Goal: Register for event/course: Sign up to attend an event or enroll in a course

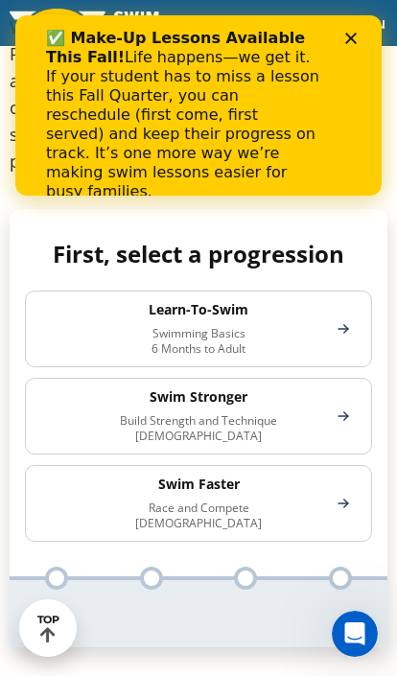
click at [349, 394] on div "Swim Stronger Build Strength and Technique [DEMOGRAPHIC_DATA]" at bounding box center [198, 416] width 347 height 77
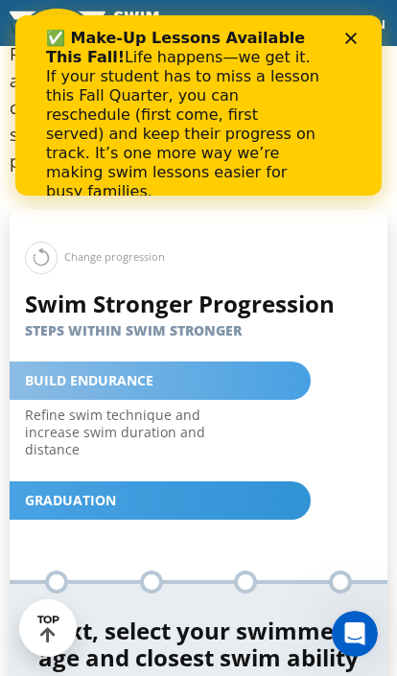
click at [257, 362] on div "Build Endurance" at bounding box center [160, 381] width 301 height 38
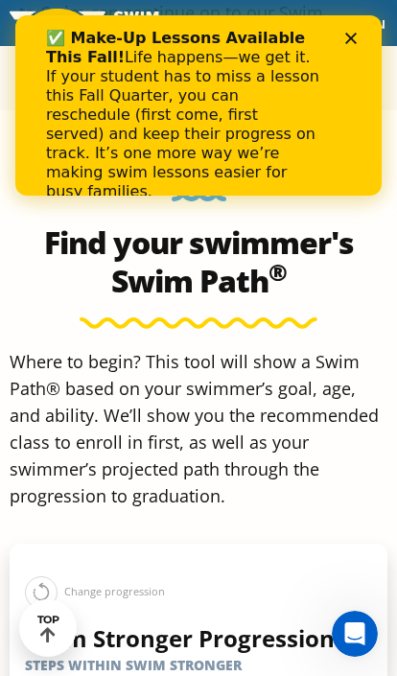
scroll to position [1143, 0]
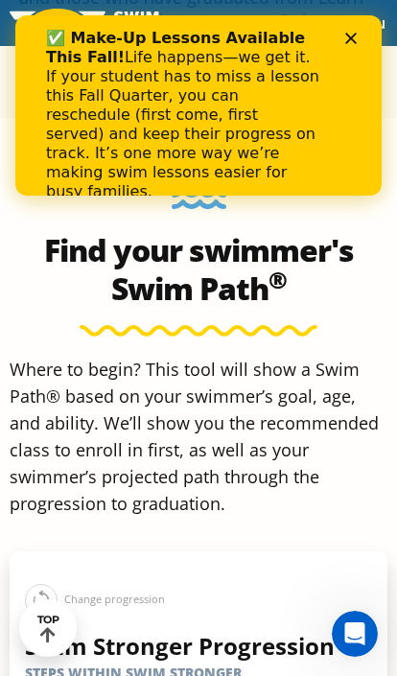
click at [346, 55] on div "✅ Make-Up Lessons Available This Fall! Life happens—we get it. If your student …" at bounding box center [198, 115] width 305 height 184
click at [363, 36] on div "Close" at bounding box center [354, 39] width 19 height 12
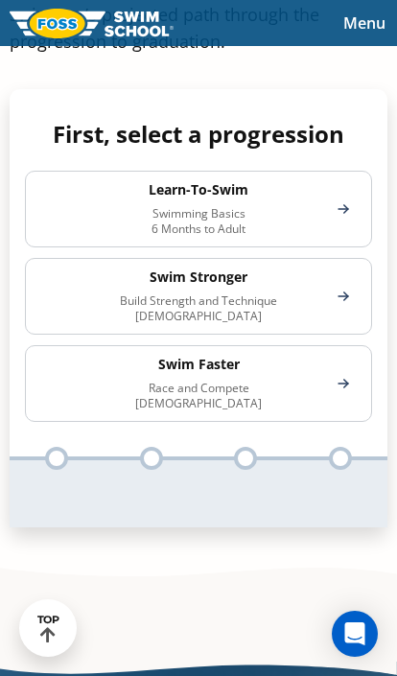
scroll to position [1604, 0]
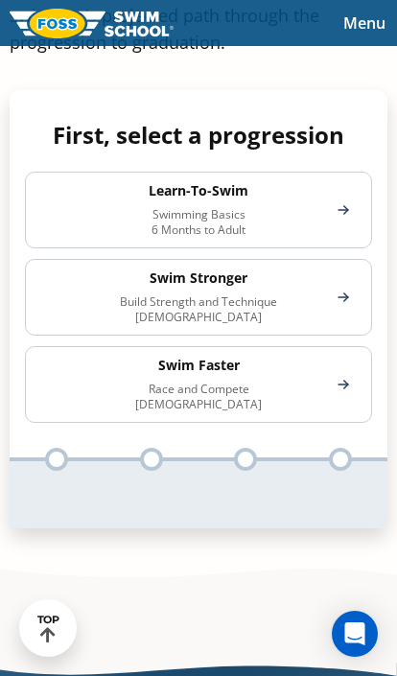
click at [348, 372] on div "Swim Faster Race and Compete [DEMOGRAPHIC_DATA]" at bounding box center [198, 384] width 347 height 77
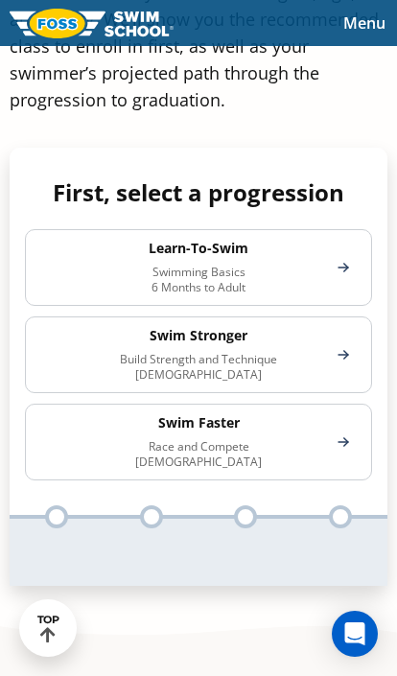
scroll to position [1545, 0]
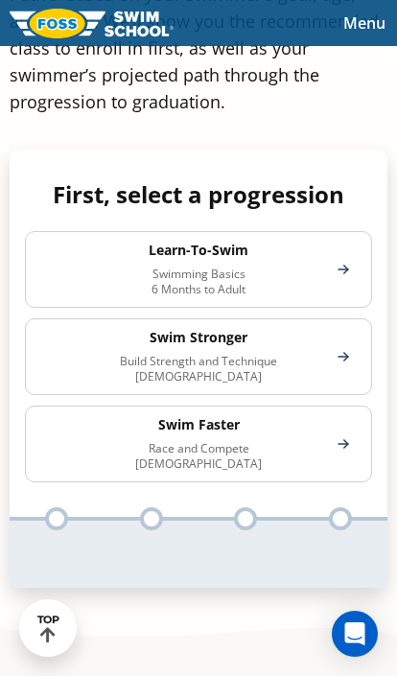
click at [349, 339] on div "Swim Stronger Build Strength and Technique 5-13 Years Old" at bounding box center [198, 356] width 347 height 77
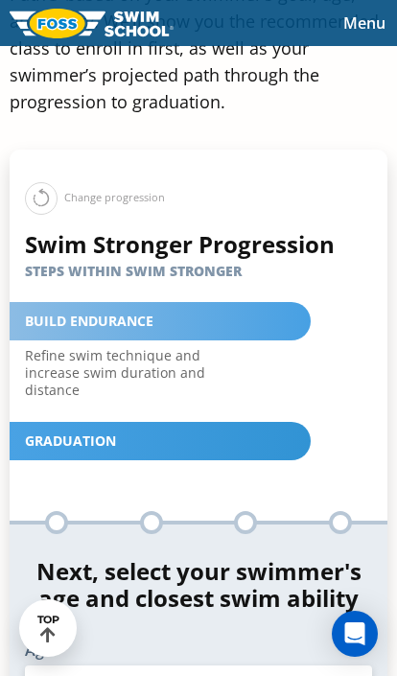
click at [188, 302] on div "Build Endurance" at bounding box center [160, 321] width 301 height 38
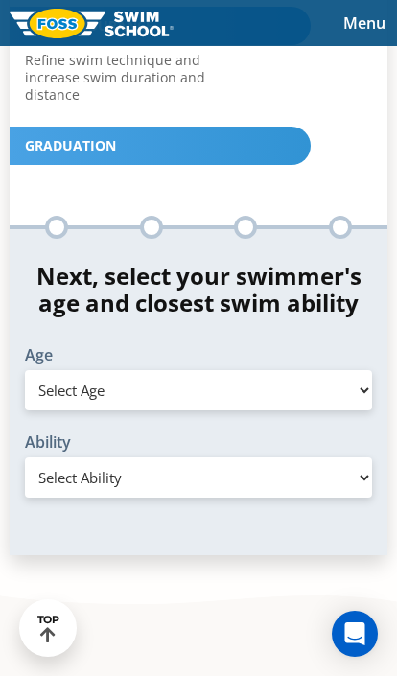
scroll to position [1841, 0]
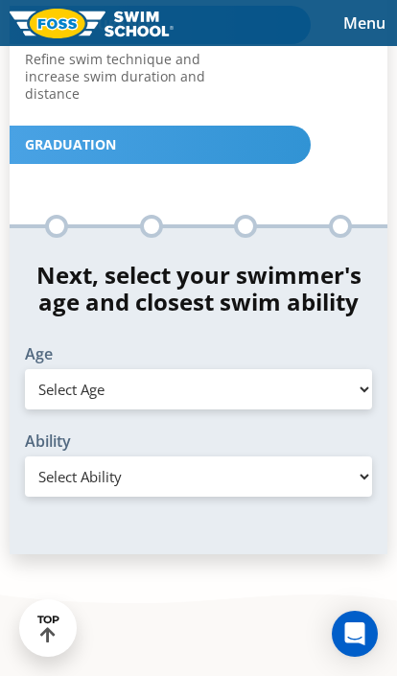
click at [362, 369] on select "Select Age 6 months - 1 year 1 year 2 years 3 years 4 years 5 years 6 years 7 y…" at bounding box center [198, 389] width 347 height 40
select select "12-years-"
click at [362, 456] on select "Select Ability First in-water experience When in the water, reliant on a life j…" at bounding box center [198, 476] width 347 height 40
select select "12-years--able-to-swim-front-crawl-40-ft-backstroke-40-ft-and-breaststroke-15-ft"
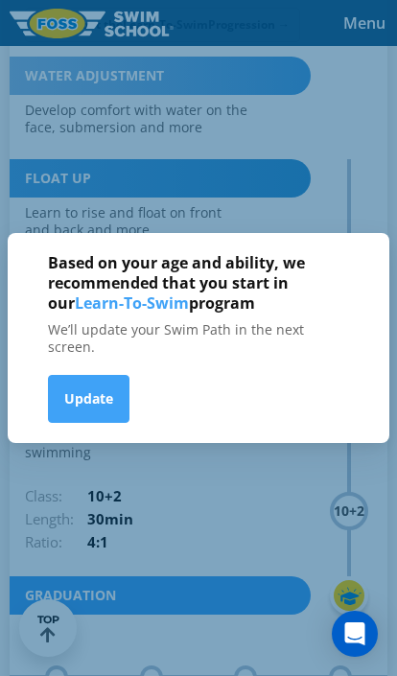
click at [97, 423] on button "Update" at bounding box center [89, 399] width 82 height 48
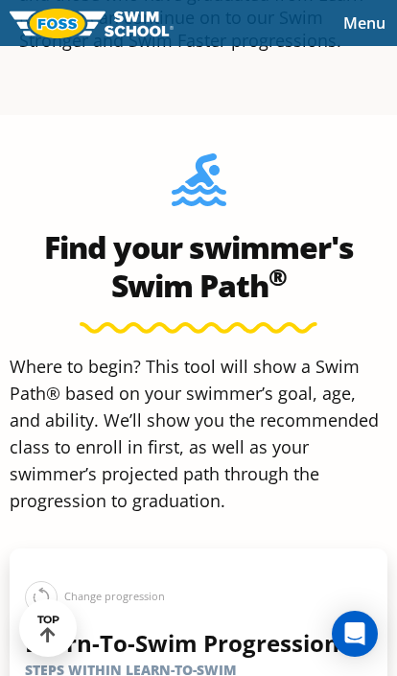
scroll to position [1137, 0]
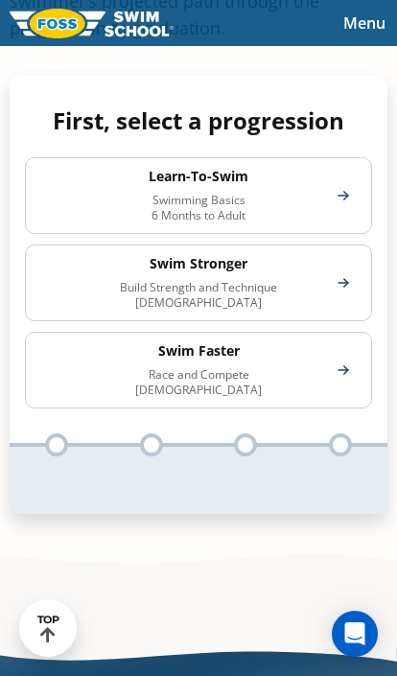
scroll to position [1610, 0]
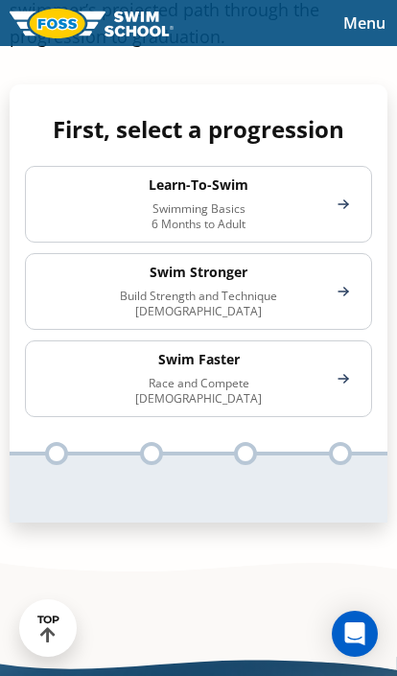
click at [340, 269] on div "Swim Stronger Build Strength and Technique [DEMOGRAPHIC_DATA]" at bounding box center [198, 291] width 347 height 77
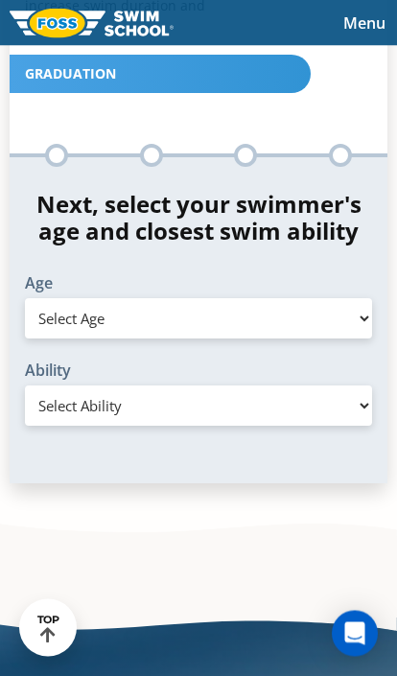
scroll to position [1912, 0]
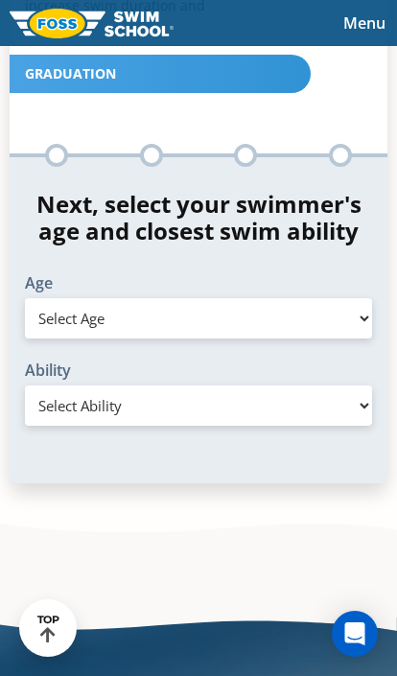
click at [368, 298] on select "Select Age [DEMOGRAPHIC_DATA] months - 1 year 1 year 2 years 3 years 4 years 5 …" at bounding box center [198, 318] width 347 height 40
select select "12-years-"
click at [365, 386] on select "Select Ability First in-water experience When in the water, reliant on a life j…" at bounding box center [198, 406] width 347 height 40
select select "12-years--able-to-swim-front-crawl-40-ft-backstroke-40-ft-and-breaststroke-15-ft"
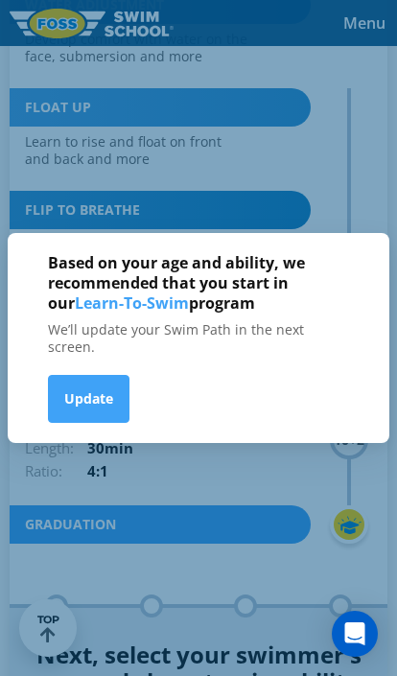
click at [84, 423] on button "Update" at bounding box center [89, 399] width 82 height 48
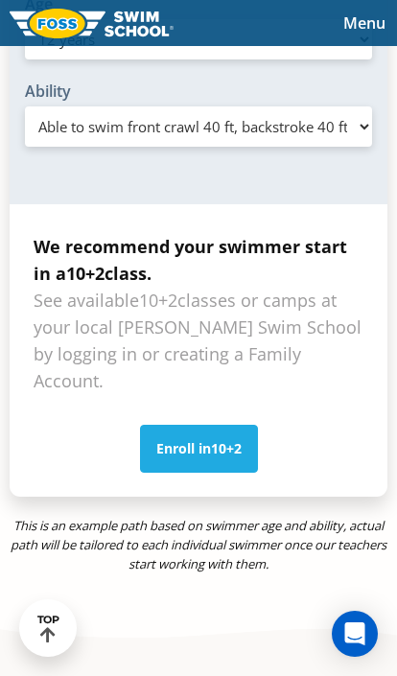
scroll to position [2639, 16]
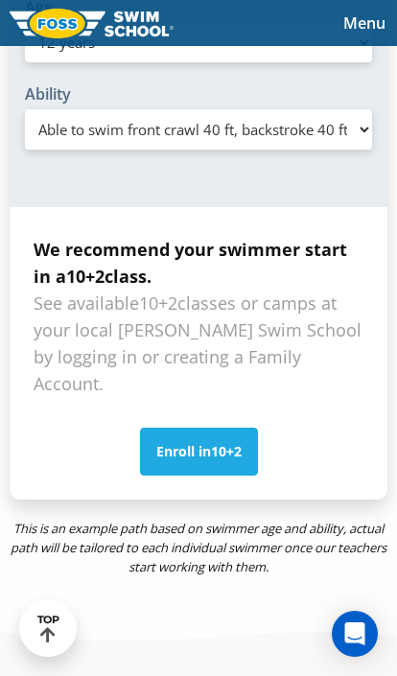
click at [195, 428] on link "Enroll in 10+2" at bounding box center [199, 452] width 118 height 48
